Goal: Information Seeking & Learning: Learn about a topic

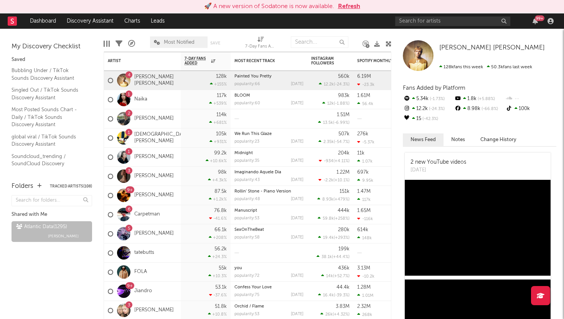
click at [346, 6] on button "Refresh" at bounding box center [349, 6] width 22 height 9
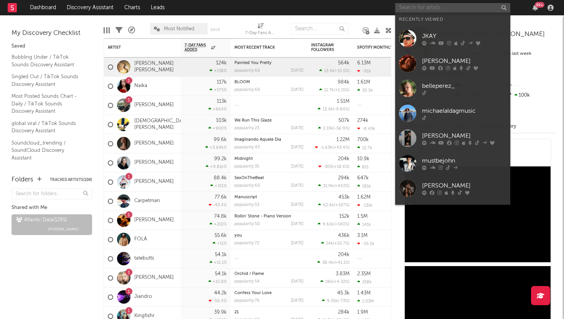
click at [423, 12] on input "text" at bounding box center [452, 8] width 115 height 10
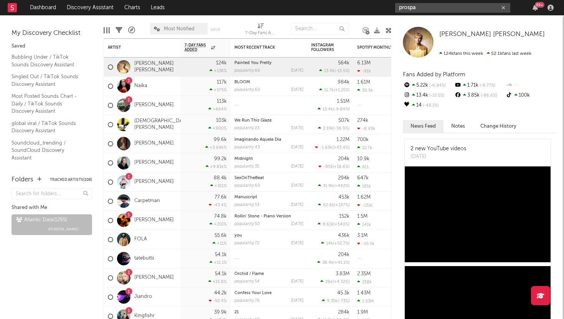
click at [428, 8] on input "prospa" at bounding box center [452, 8] width 115 height 10
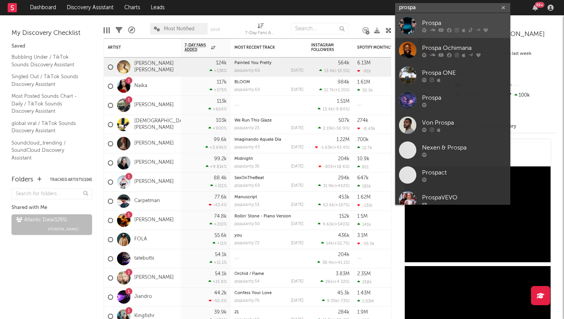
type input "prospa"
click at [407, 24] on div at bounding box center [407, 25] width 17 height 17
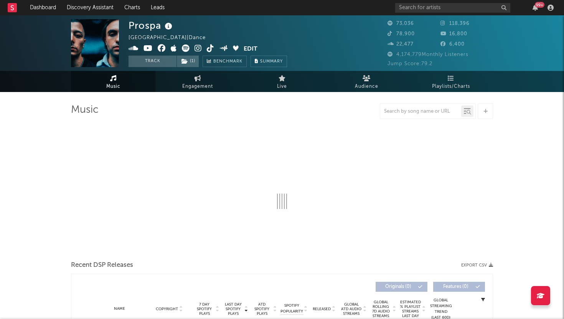
select select "6m"
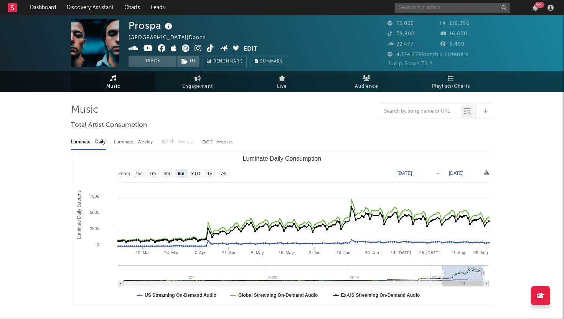
click at [466, 8] on input "text" at bounding box center [452, 8] width 115 height 10
type input "[PERSON_NAME]"
click at [504, 6] on icon "button" at bounding box center [503, 7] width 4 height 5
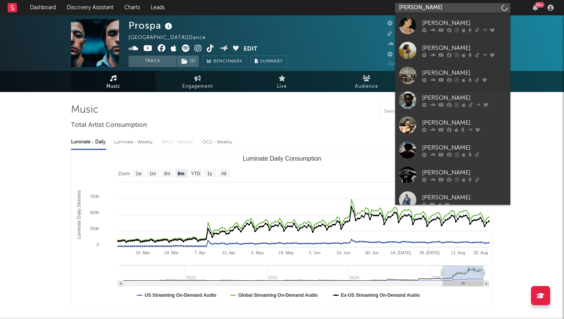
type input "josh baker"
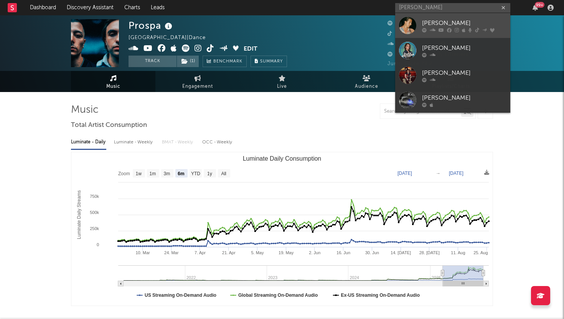
click at [457, 21] on div "[PERSON_NAME]" at bounding box center [464, 22] width 84 height 9
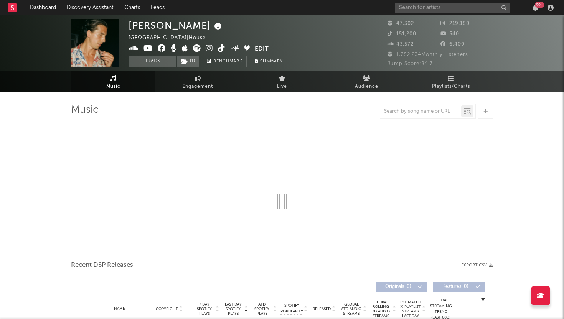
select select "6m"
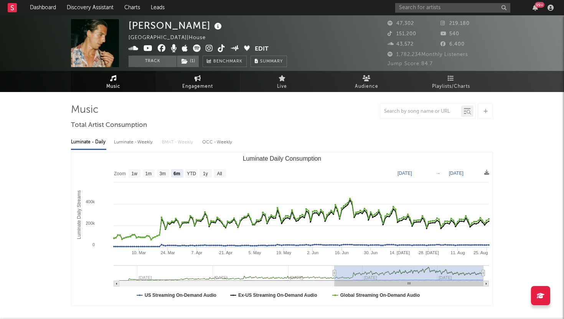
click at [197, 75] on icon at bounding box center [197, 78] width 7 height 6
select select "1w"
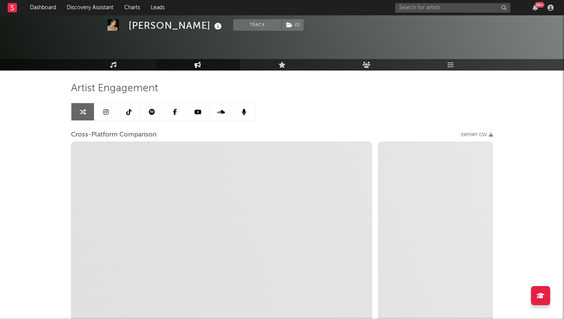
scroll to position [21, 0]
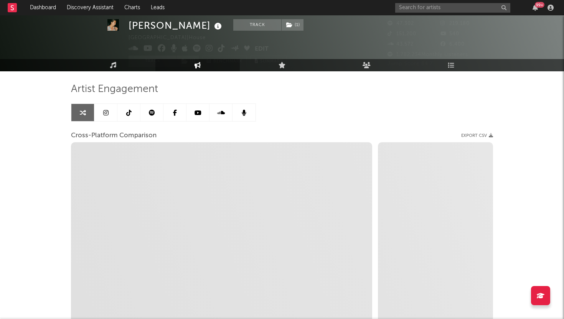
select select "1m"
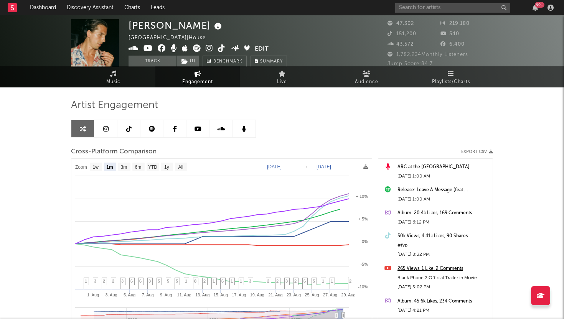
scroll to position [0, 0]
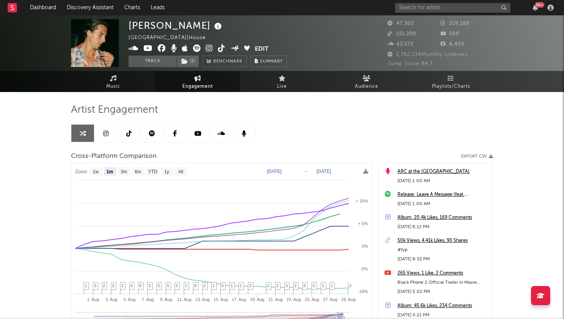
click at [110, 131] on link at bounding box center [105, 133] width 23 height 17
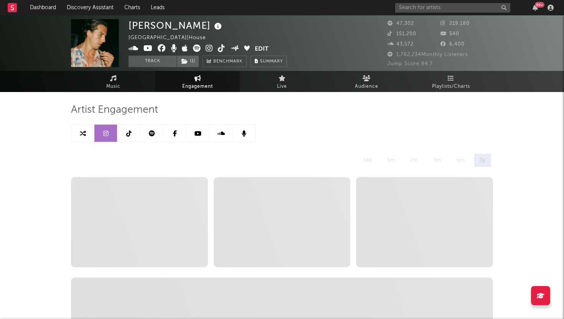
select select "6m"
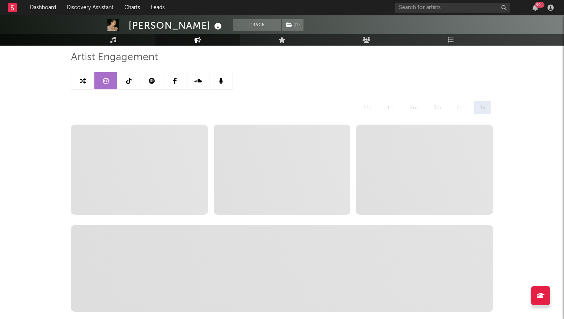
scroll to position [27, 0]
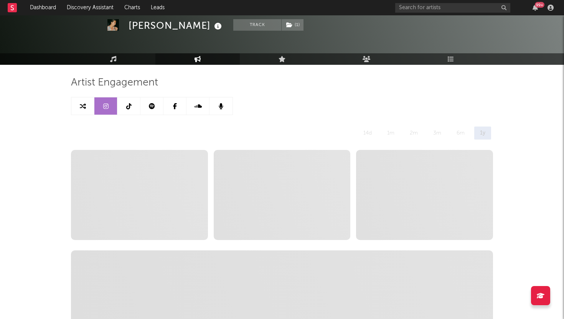
click at [457, 129] on div "6m" at bounding box center [461, 133] width 20 height 13
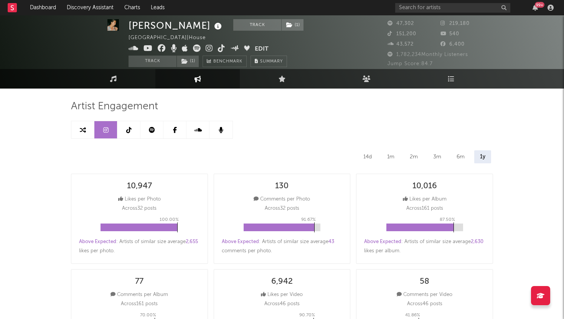
scroll to position [4, 0]
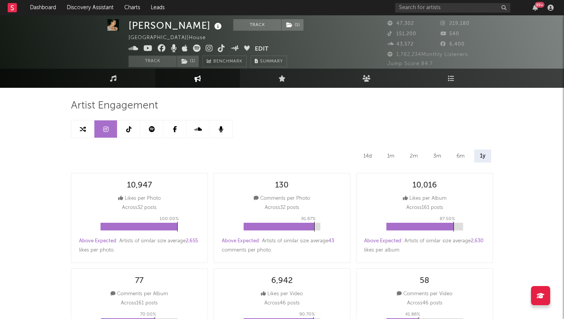
click at [462, 155] on div "6m" at bounding box center [461, 156] width 20 height 13
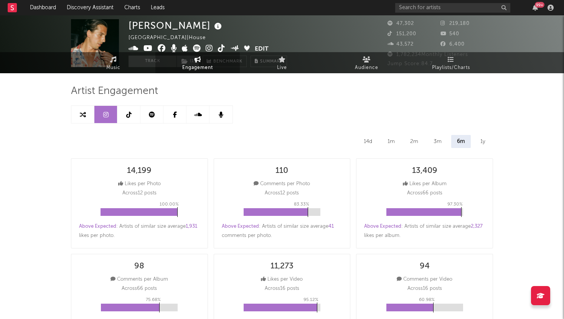
scroll to position [0, 0]
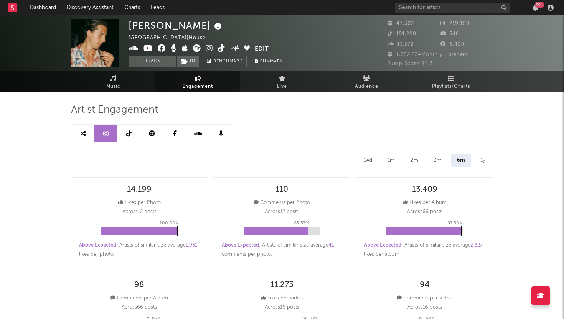
click at [482, 156] on div "1y" at bounding box center [482, 160] width 16 height 13
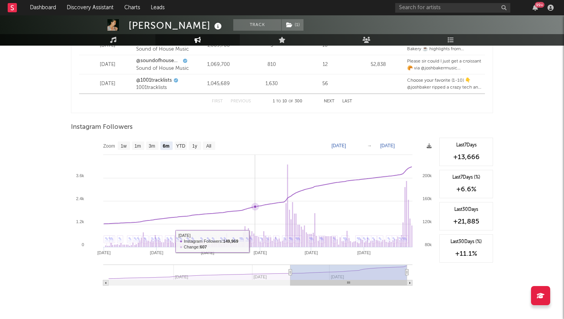
scroll to position [1114, 0]
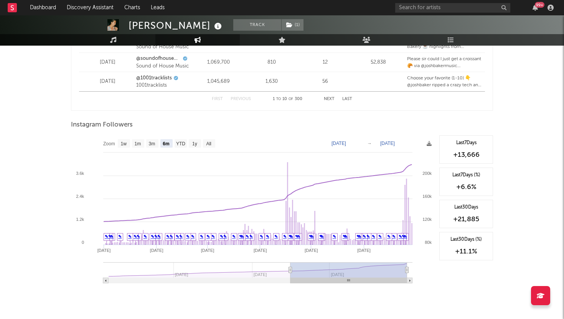
drag, startPoint x: 104, startPoint y: 279, endPoint x: 99, endPoint y: 279, distance: 4.6
click at [99, 279] on icon "Created with Highcharts 10.3.3 Mar '[DATE] May '[DATE] [DATE] '[DATE] Sep '[DAT…" at bounding box center [253, 211] width 364 height 153
click at [104, 280] on rect at bounding box center [105, 280] width 5 height 5
type input "[DATE]"
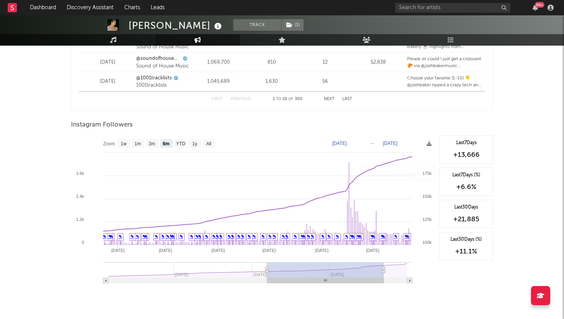
click at [408, 280] on rect at bounding box center [409, 280] width 5 height 5
type input "[DATE]"
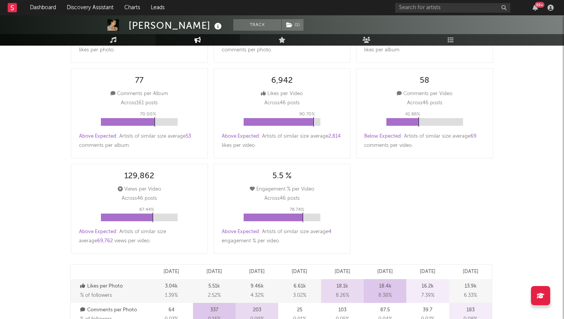
scroll to position [0, 0]
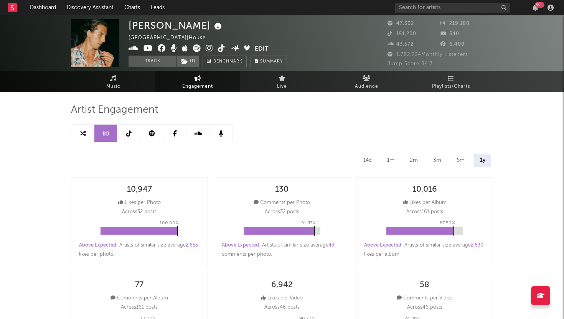
click at [130, 133] on icon at bounding box center [128, 133] width 5 height 6
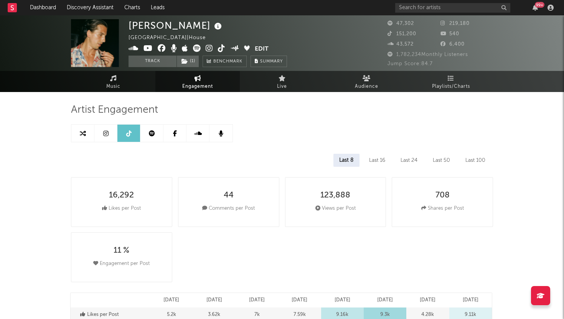
select select "6m"
click at [156, 134] on link at bounding box center [151, 133] width 23 height 17
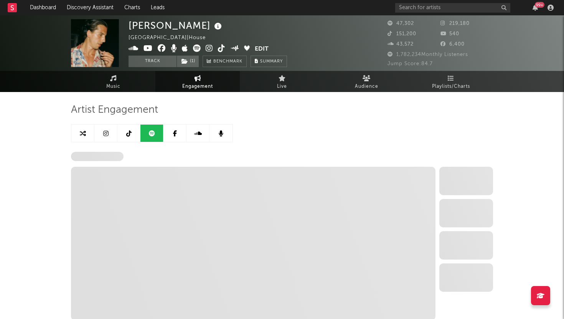
select select "6m"
select select "1w"
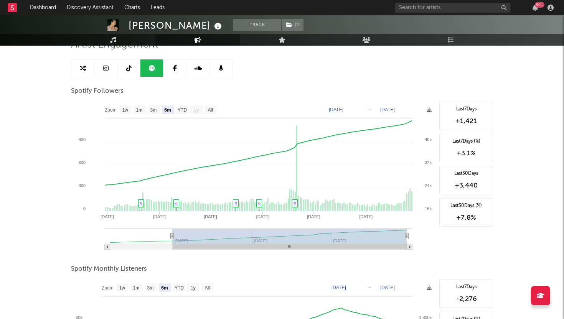
scroll to position [39, 0]
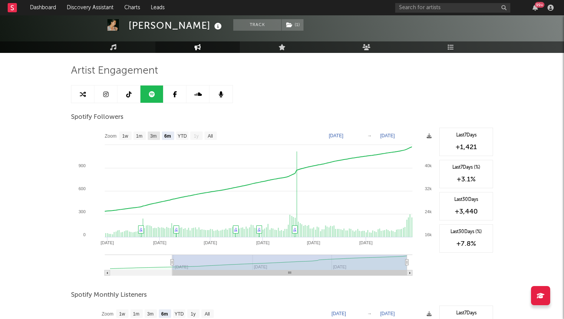
click at [153, 135] on text "3m" at bounding box center [153, 135] width 7 height 5
select select "3m"
type input "[DATE]"
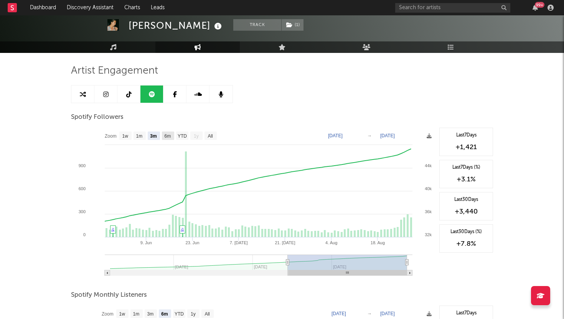
click at [171, 134] on text "6m" at bounding box center [168, 135] width 7 height 5
select select "6m"
type input "[DATE]"
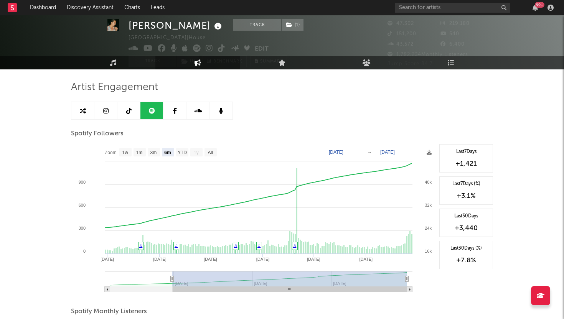
scroll to position [18, 0]
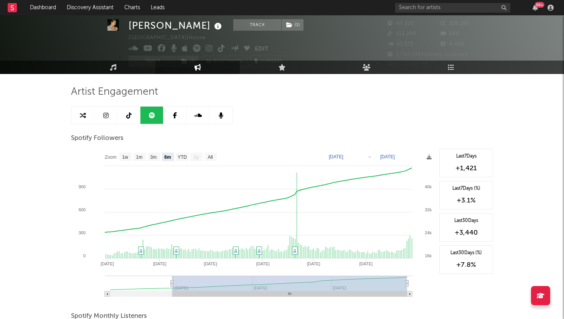
click at [113, 112] on link at bounding box center [105, 115] width 23 height 17
select select "6m"
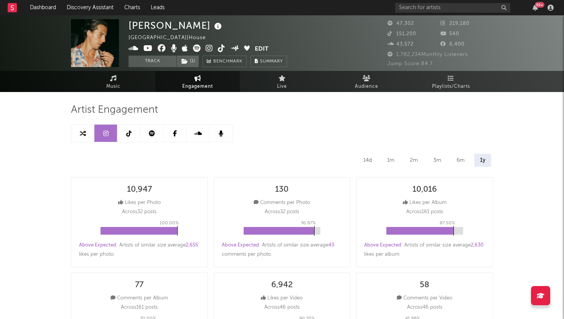
click at [133, 138] on link at bounding box center [128, 133] width 23 height 17
select select "6m"
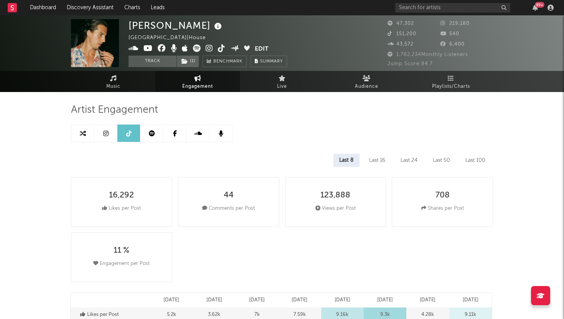
click at [149, 131] on icon at bounding box center [152, 133] width 6 height 6
select select "6m"
select select "1w"
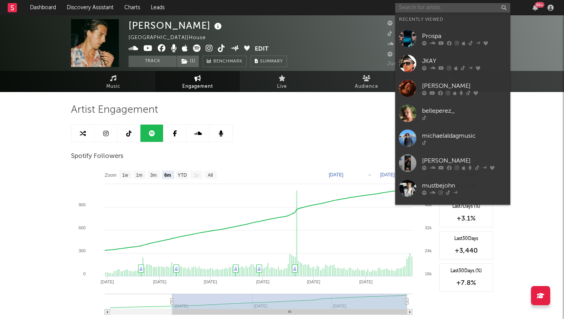
click at [416, 7] on input "text" at bounding box center [452, 8] width 115 height 10
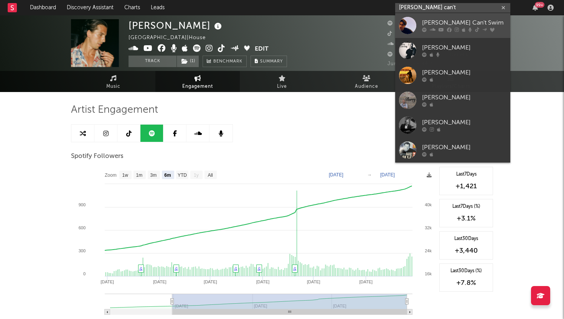
type input "[PERSON_NAME] can't"
click at [399, 21] on div at bounding box center [407, 25] width 17 height 17
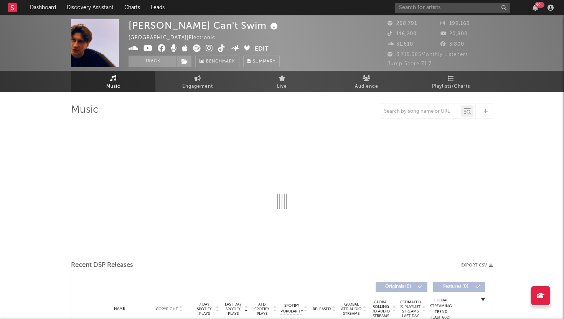
select select "6m"
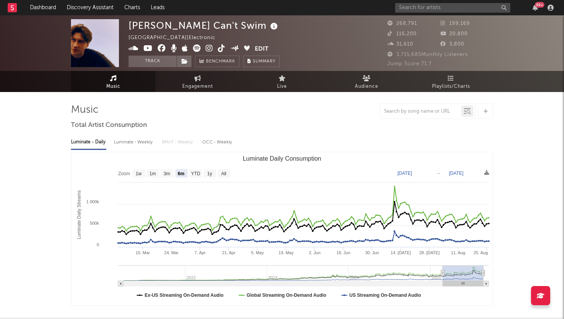
select select "6m"
click at [192, 80] on link "Engagement" at bounding box center [197, 81] width 84 height 21
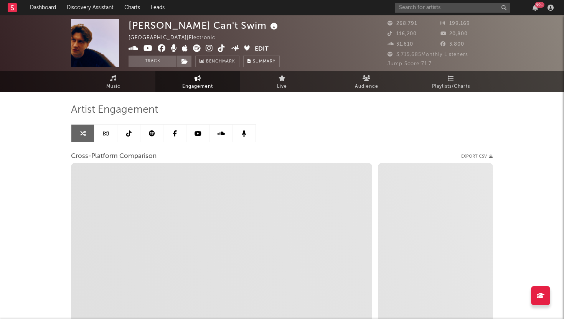
select select "1w"
select select "1m"
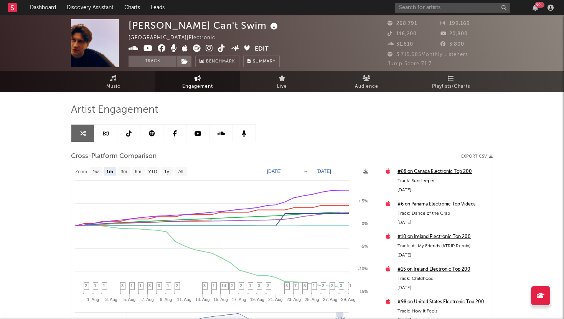
click at [109, 135] on link at bounding box center [105, 133] width 23 height 17
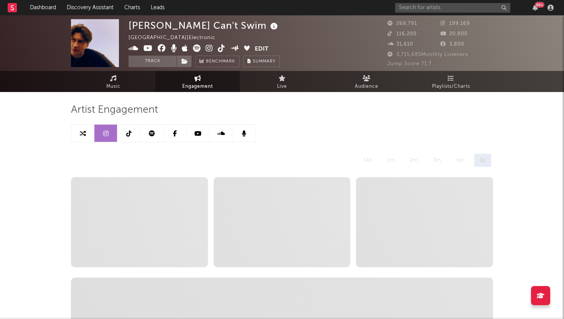
select select "6m"
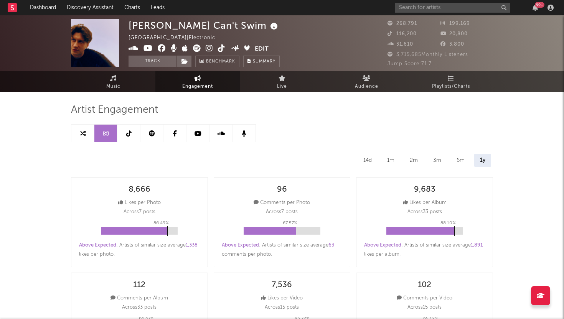
click at [132, 133] on link at bounding box center [128, 133] width 23 height 17
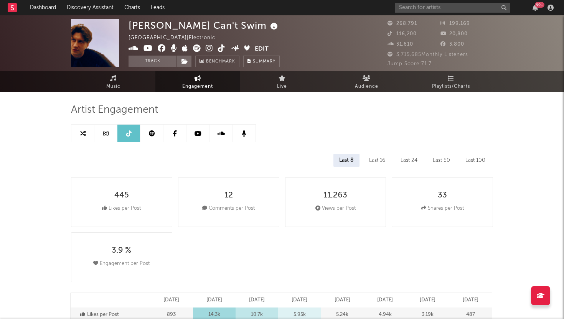
select select "6m"
click at [155, 134] on link at bounding box center [151, 133] width 23 height 17
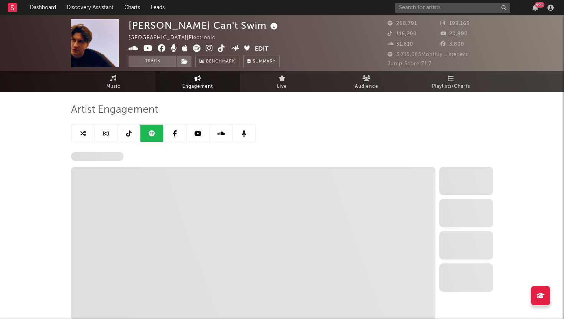
select select "6m"
select select "1w"
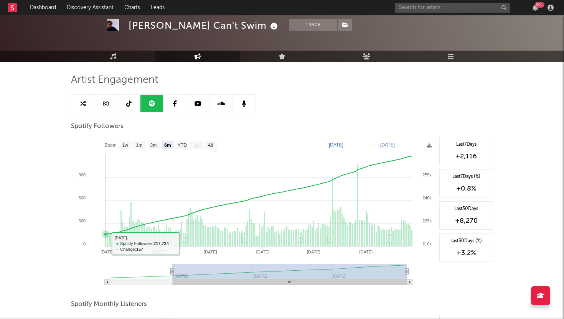
scroll to position [48, 0]
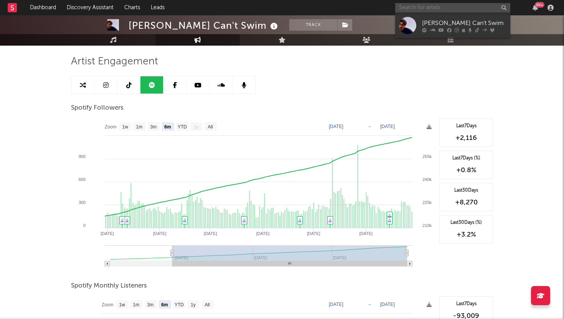
click at [463, 11] on input "text" at bounding box center [452, 8] width 115 height 10
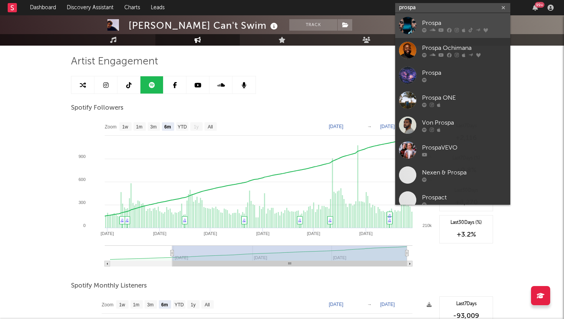
type input "prospa"
click at [448, 20] on div "Prospa" at bounding box center [464, 22] width 84 height 9
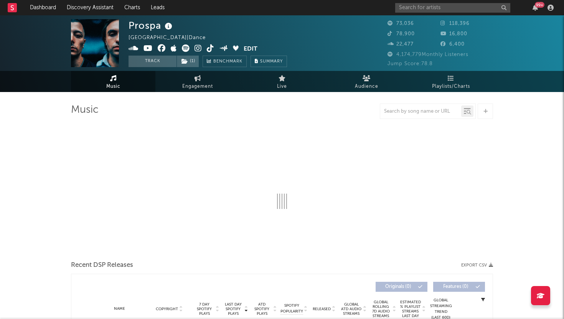
select select "6m"
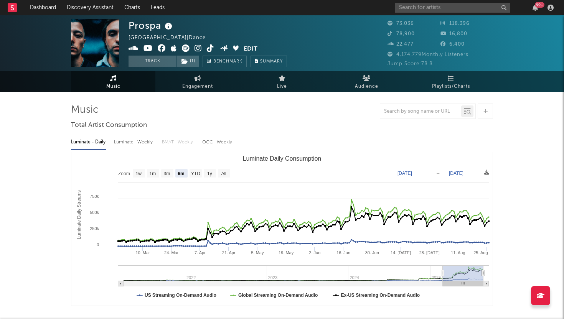
select select "6m"
click at [202, 84] on span "Engagement" at bounding box center [197, 86] width 31 height 9
select select "1w"
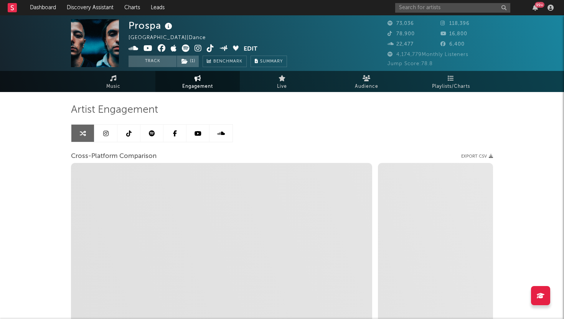
select select "1m"
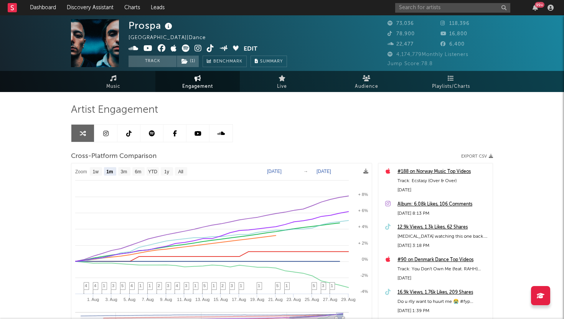
click at [108, 129] on link at bounding box center [105, 133] width 23 height 17
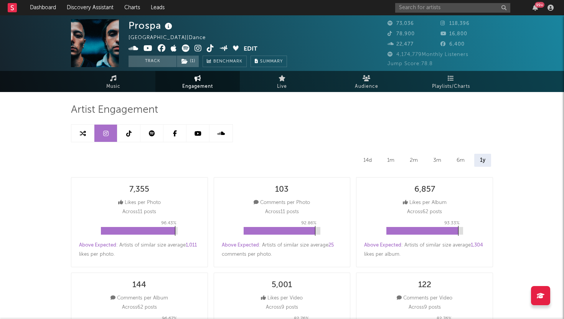
select select "6m"
click at [132, 134] on link at bounding box center [128, 133] width 23 height 17
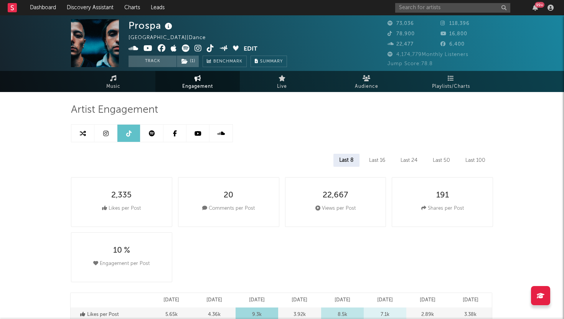
select select "6m"
click at [148, 138] on link at bounding box center [151, 133] width 23 height 17
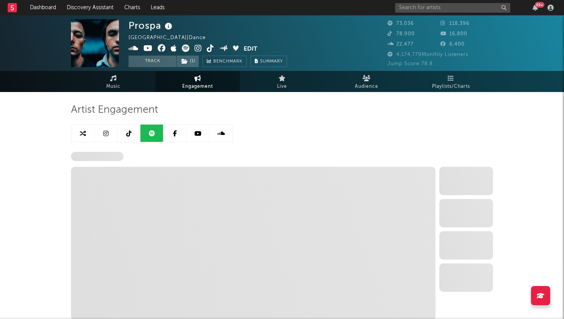
select select "6m"
select select "1w"
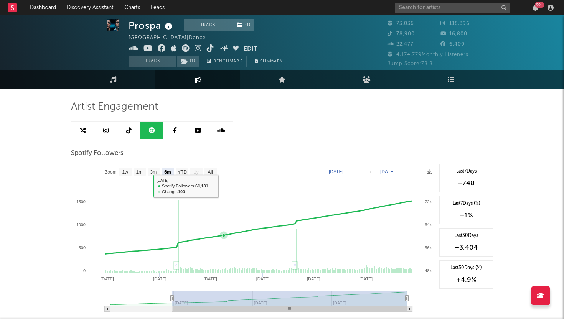
scroll to position [5, 0]
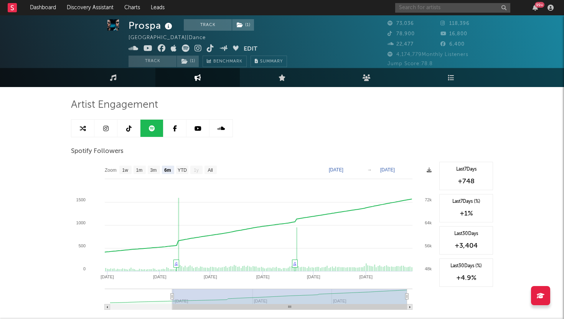
click at [468, 5] on input "text" at bounding box center [452, 8] width 115 height 10
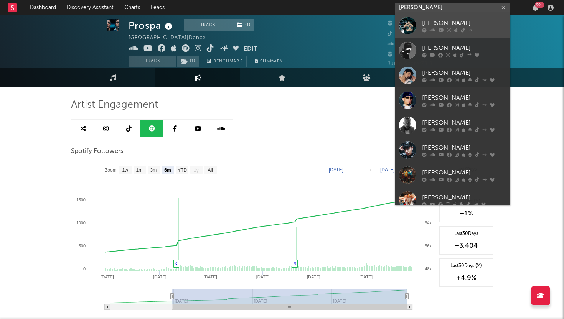
type input "[PERSON_NAME]"
click at [455, 20] on div "[PERSON_NAME]" at bounding box center [464, 22] width 84 height 9
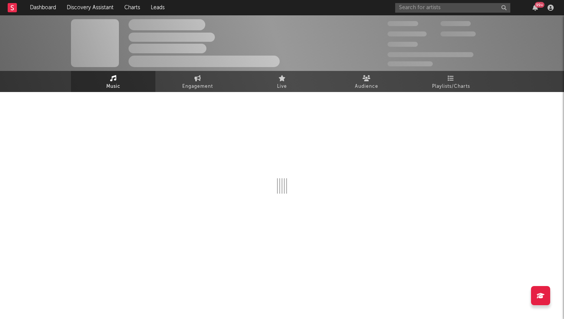
select select "6m"
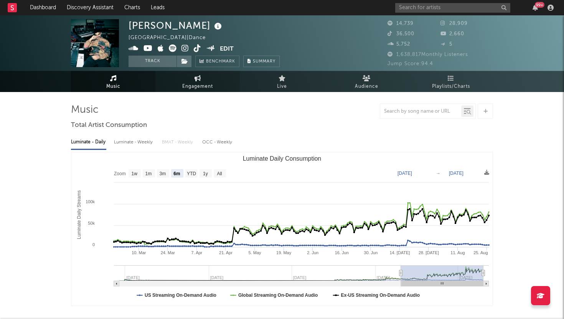
click at [197, 80] on icon at bounding box center [197, 78] width 7 height 6
select select "1w"
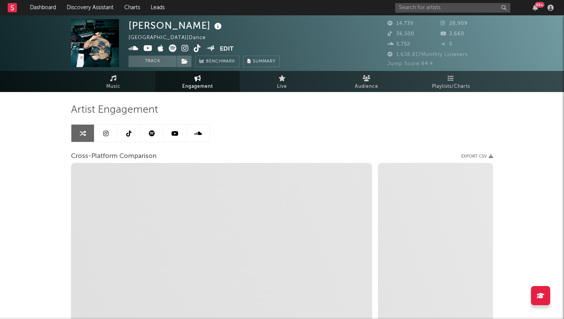
select select "1m"
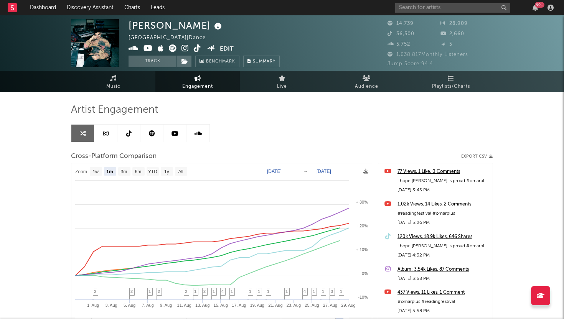
click at [110, 135] on link at bounding box center [105, 133] width 23 height 17
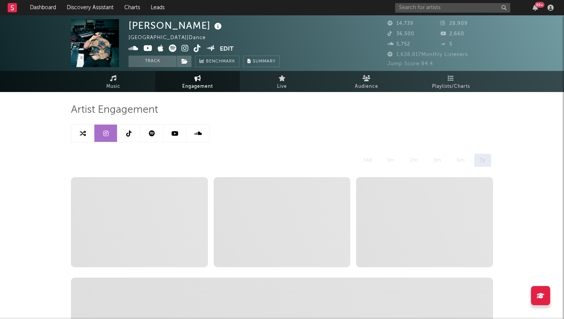
select select "6m"
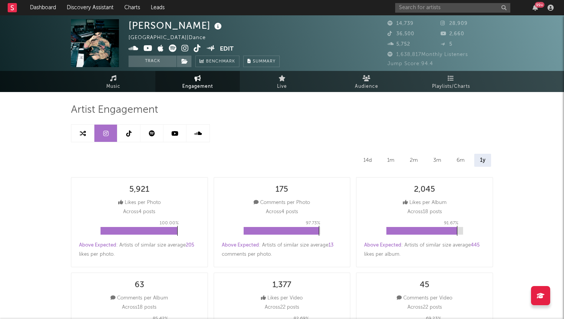
click at [135, 132] on link at bounding box center [128, 133] width 23 height 17
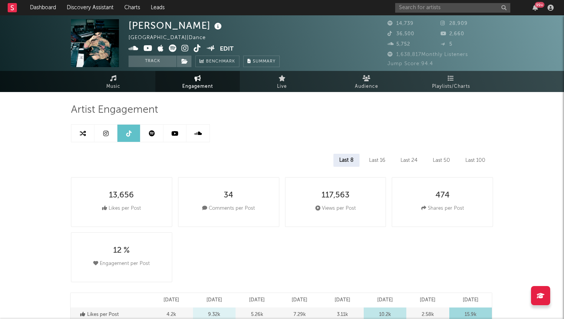
select select "6m"
click at [154, 136] on icon at bounding box center [152, 133] width 6 height 6
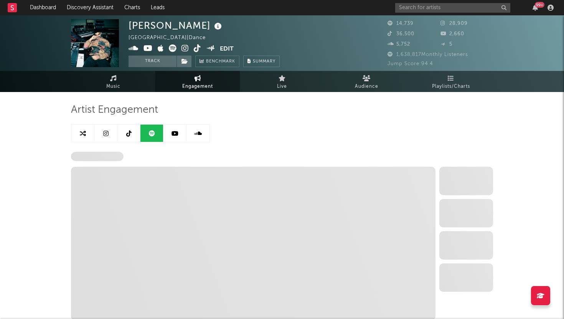
select select "6m"
select select "1w"
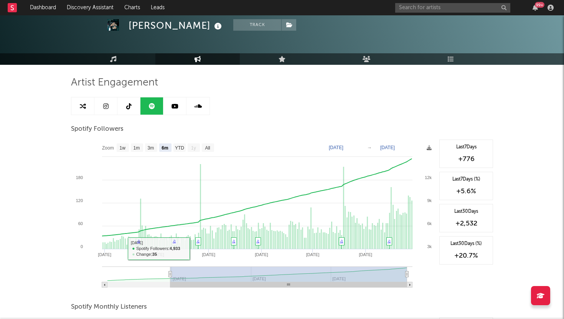
scroll to position [44, 0]
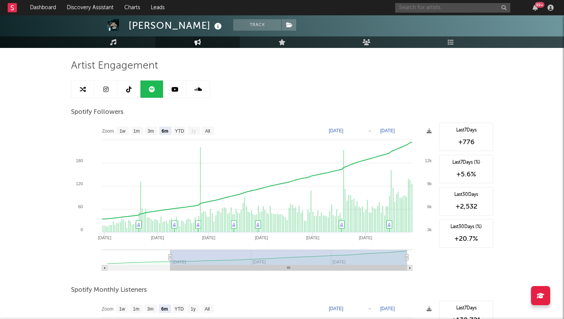
click at [450, 7] on input "text" at bounding box center [452, 8] width 115 height 10
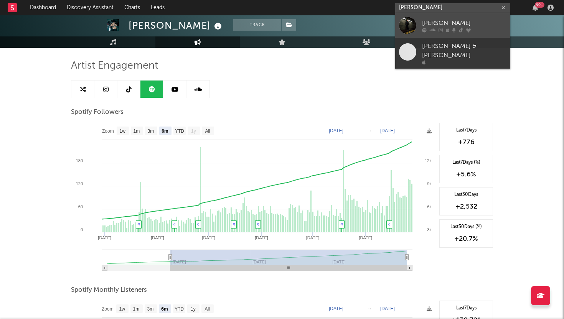
type input "[PERSON_NAME]"
click at [439, 20] on div "[PERSON_NAME]" at bounding box center [464, 22] width 84 height 9
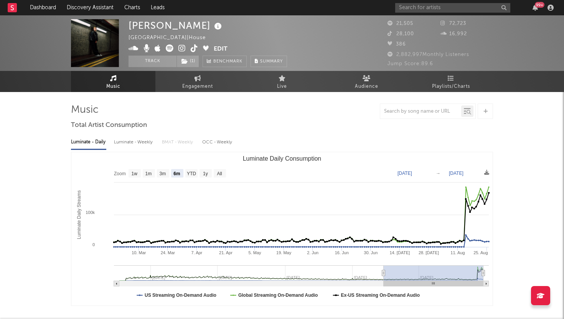
select select "6m"
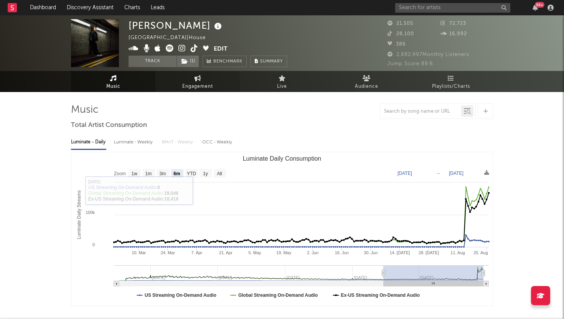
click at [210, 86] on span "Engagement" at bounding box center [197, 86] width 31 height 9
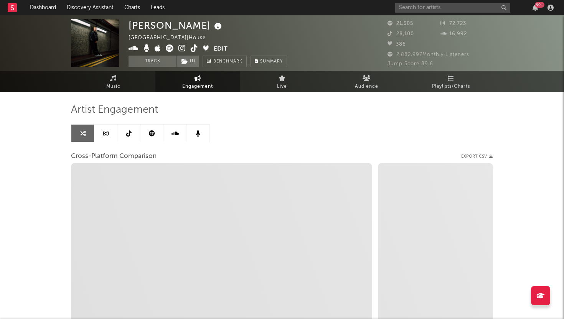
select select "1w"
select select "1m"
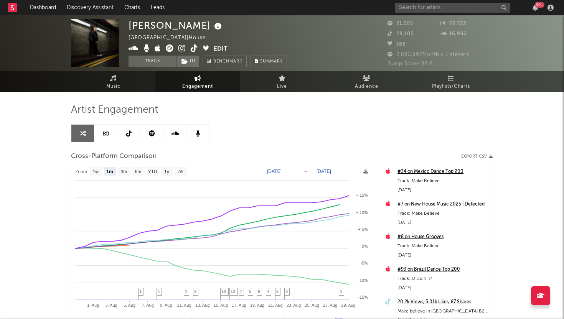
click at [112, 136] on link at bounding box center [105, 133] width 23 height 17
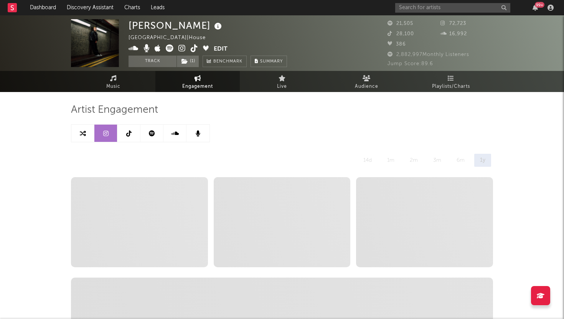
select select "6m"
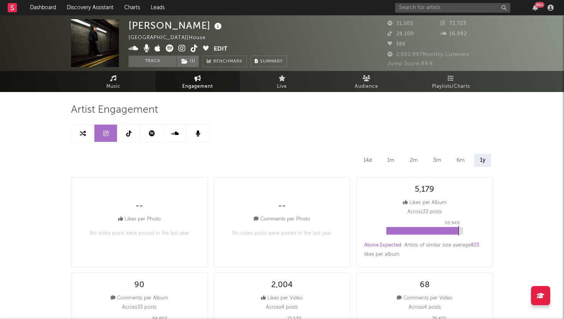
click at [127, 141] on link at bounding box center [128, 133] width 23 height 17
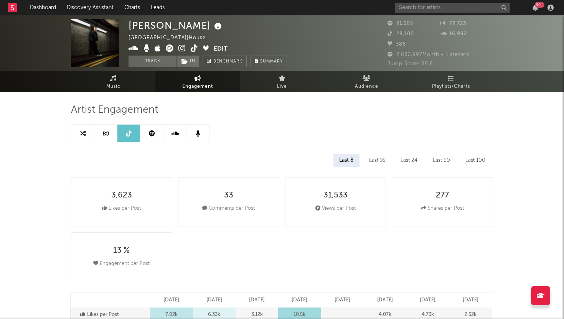
select select "6m"
click at [151, 131] on icon at bounding box center [152, 133] width 6 height 6
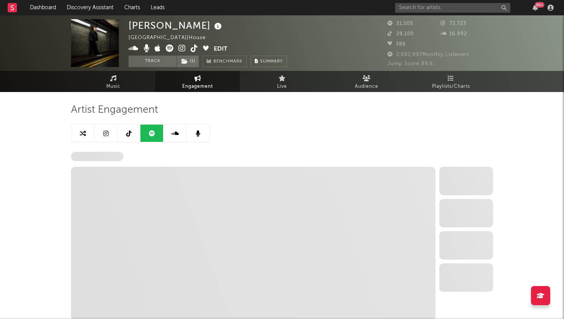
select select "6m"
select select "1w"
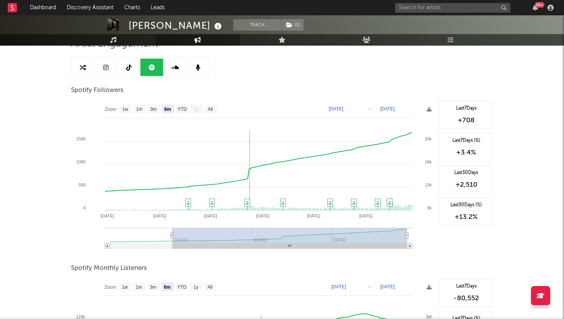
scroll to position [66, 0]
click at [466, 8] on input "text" at bounding box center [452, 8] width 115 height 10
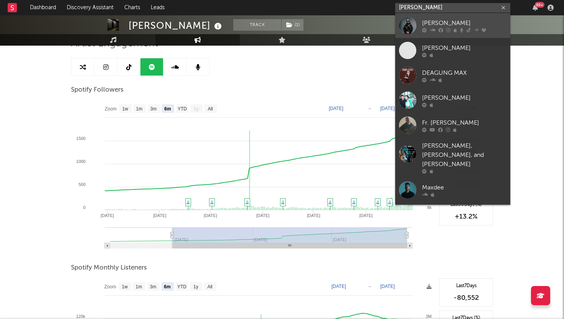
type input "[PERSON_NAME]"
click at [441, 22] on div "[PERSON_NAME]" at bounding box center [464, 22] width 84 height 9
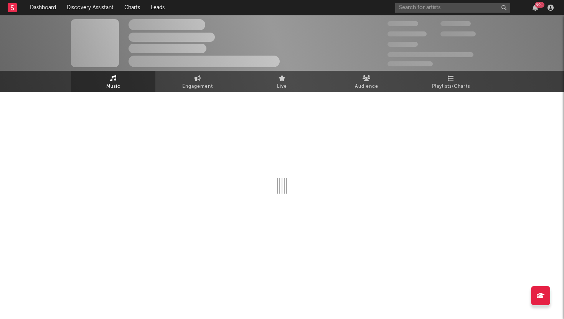
select select "6m"
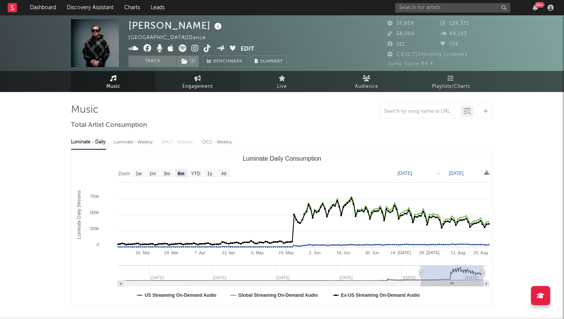
click at [179, 82] on link "Engagement" at bounding box center [197, 81] width 84 height 21
select select "1w"
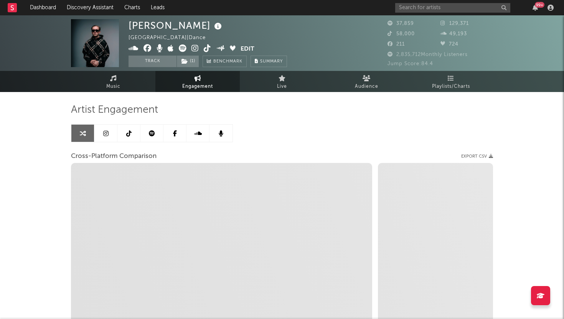
select select "1m"
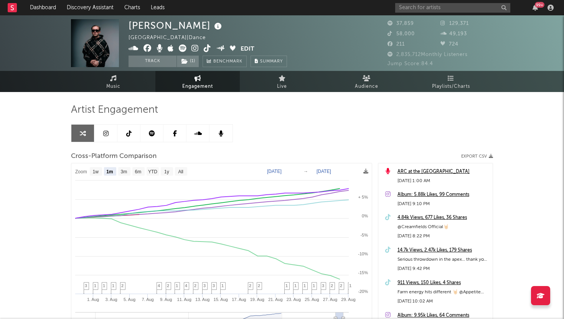
click at [105, 133] on icon at bounding box center [105, 133] width 5 height 6
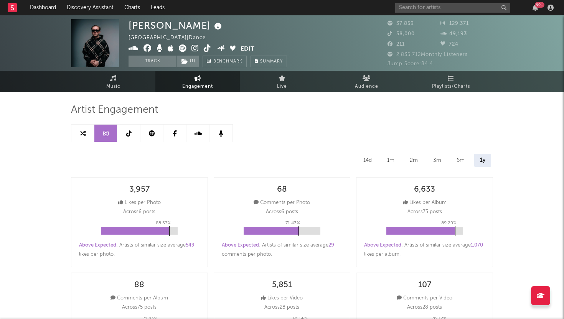
select select "6m"
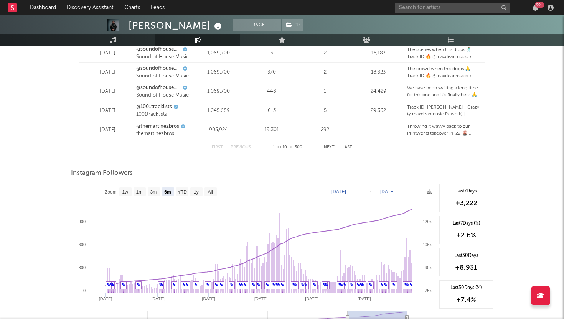
scroll to position [1137, 0]
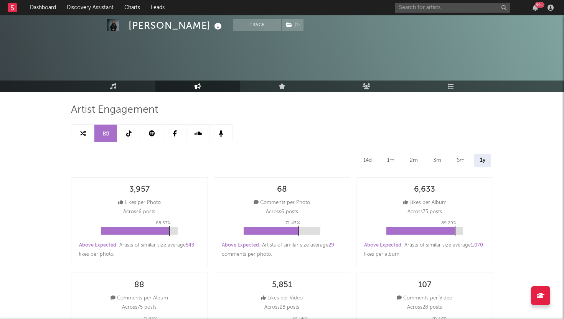
select select "6m"
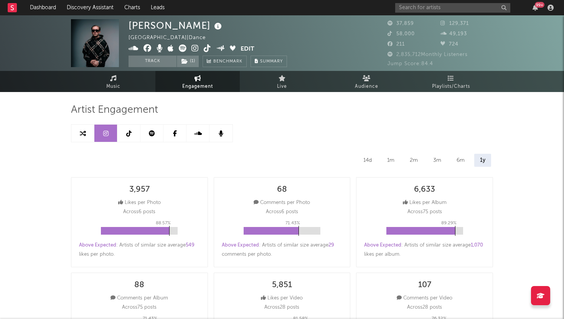
click at [129, 131] on icon at bounding box center [128, 133] width 5 height 6
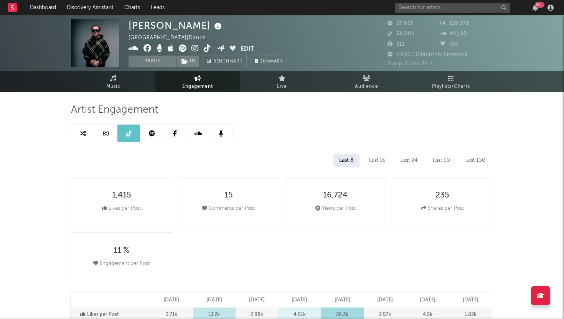
select select "6m"
click at [154, 133] on icon at bounding box center [152, 133] width 6 height 6
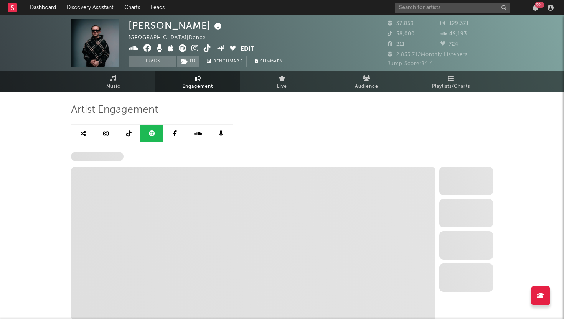
select select "6m"
select select "1w"
